Goal: Task Accomplishment & Management: Complete application form

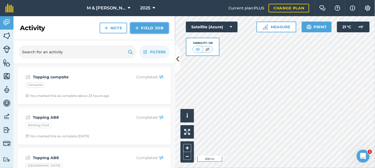
drag, startPoint x: 143, startPoint y: 29, endPoint x: 138, endPoint y: 27, distance: 5.1
click at [138, 27] on img at bounding box center [137, 28] width 4 height 6
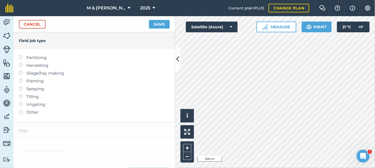
click at [20, 110] on label at bounding box center [23, 110] width 8 height 0
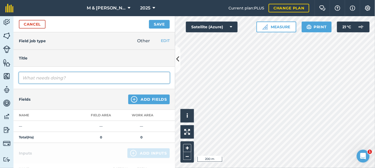
click at [32, 80] on input "text" at bounding box center [94, 77] width 151 height 11
type input "Topping margins"
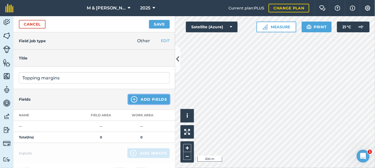
click at [139, 96] on button "Add Fields" at bounding box center [148, 99] width 41 height 10
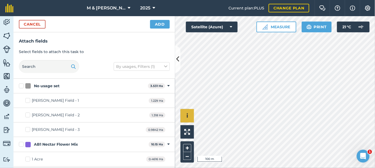
checkbox input "true"
checkbox input "false"
checkbox input "true"
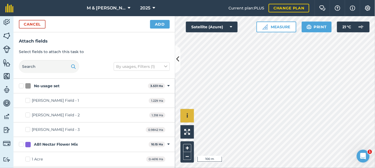
checkbox input "true"
click at [155, 24] on button "Add" at bounding box center [160, 24] width 20 height 9
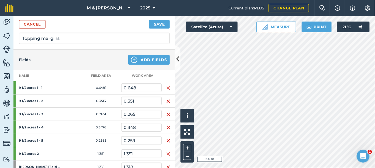
scroll to position [42, 0]
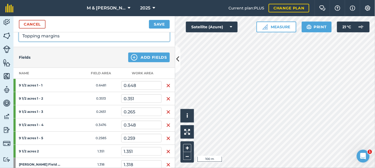
click at [65, 38] on input "Topping margins" at bounding box center [94, 35] width 151 height 11
type input "Topping margins/walkway"
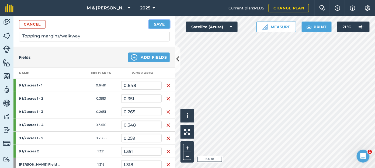
click at [154, 25] on button "Save" at bounding box center [159, 24] width 21 height 9
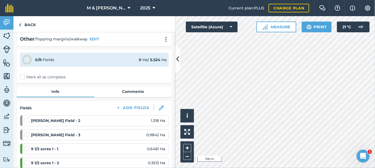
scroll to position [1, 0]
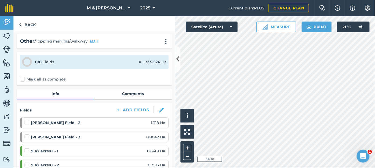
click at [23, 78] on label "Mark all as complete" at bounding box center [42, 79] width 45 height 6
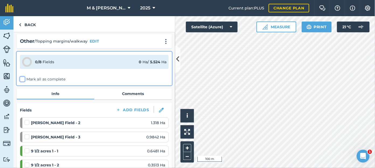
click at [23, 78] on input "Mark all as complete" at bounding box center [21, 79] width 3 height 3
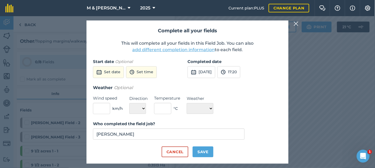
click at [109, 78] on div "Start date Optional Set date Set time" at bounding box center [140, 71] width 94 height 26
click at [110, 74] on button "Set date" at bounding box center [108, 72] width 31 height 12
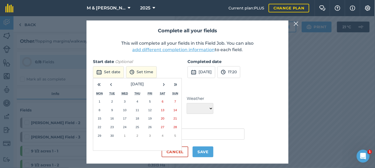
click at [138, 118] on abbr "18" at bounding box center [136, 118] width 3 height 3
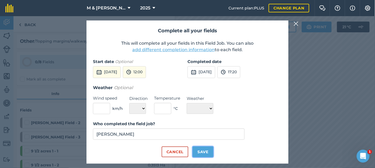
click at [202, 150] on button "Save" at bounding box center [202, 151] width 21 height 11
checkbox input "true"
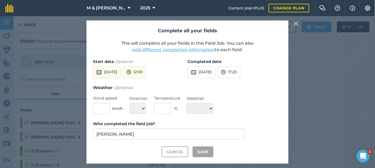
checkbox input "true"
